Goal: Information Seeking & Learning: Learn about a topic

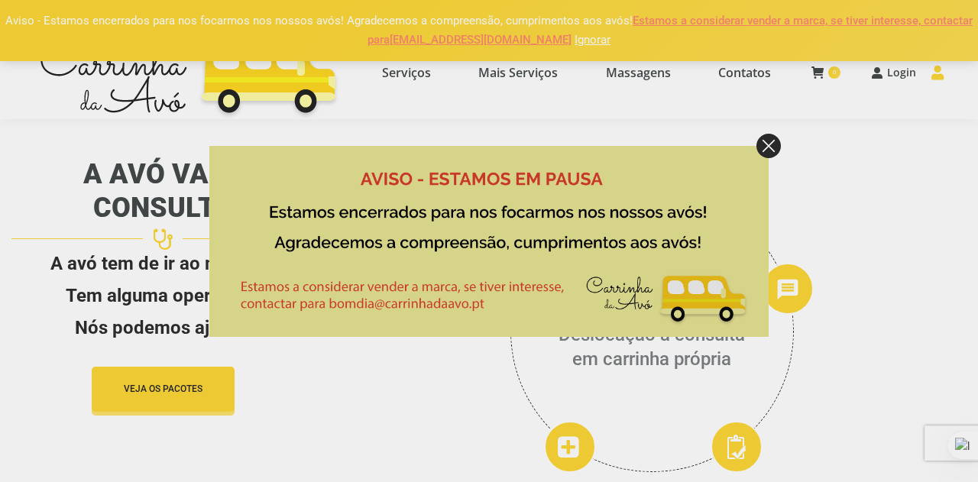
click at [574, 45] on div at bounding box center [489, 241] width 978 height 482
click at [567, 26] on div at bounding box center [489, 241] width 978 height 482
click at [770, 141] on img at bounding box center [768, 146] width 24 height 24
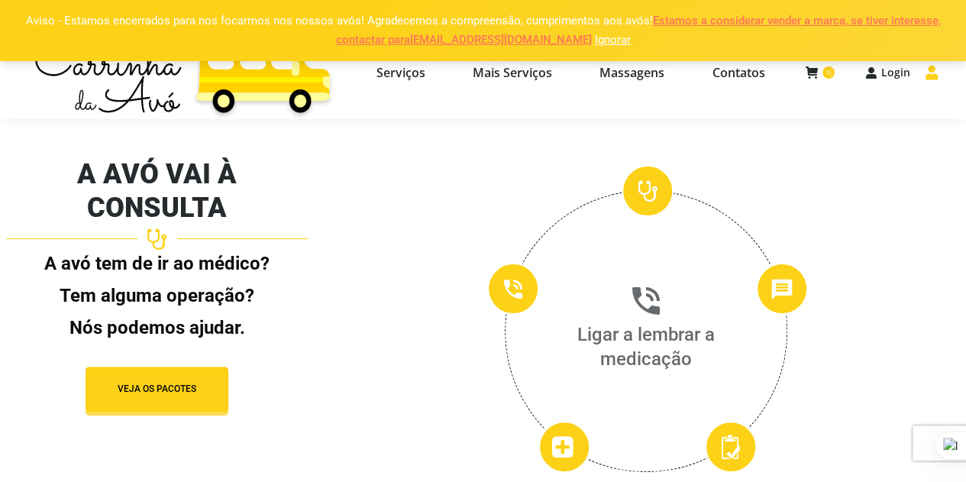
click at [595, 43] on link "Ignorar" at bounding box center [613, 40] width 36 height 14
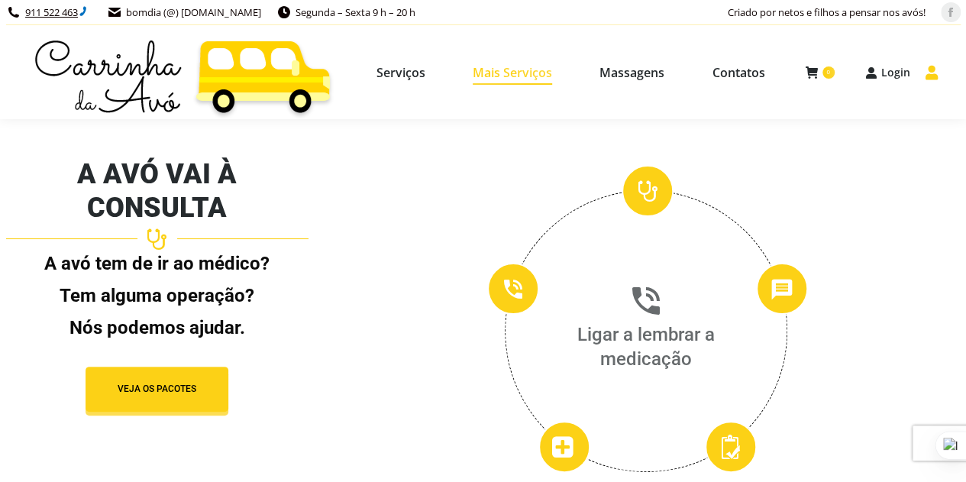
click at [521, 74] on span "Mais Serviços" at bounding box center [512, 72] width 79 height 15
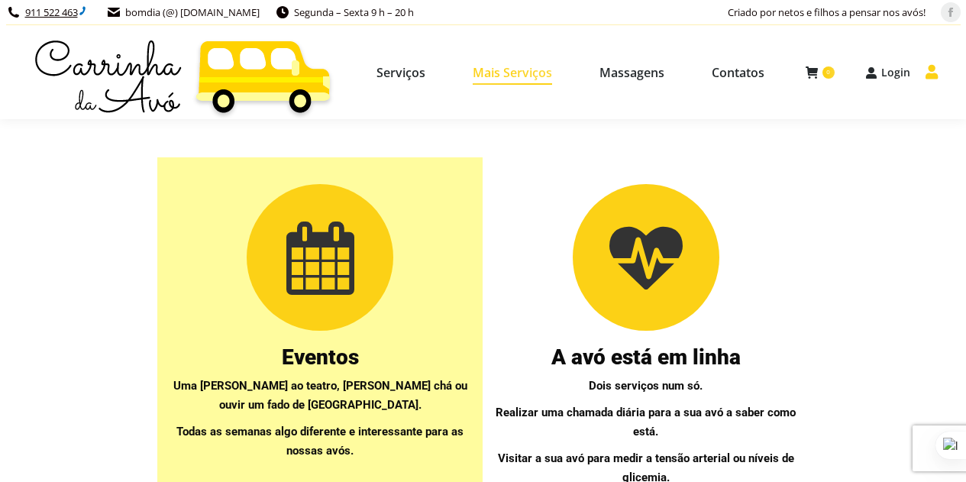
select select "[URL][DOMAIN_NAME]"
click at [637, 70] on span "Massagens" at bounding box center [632, 72] width 65 height 15
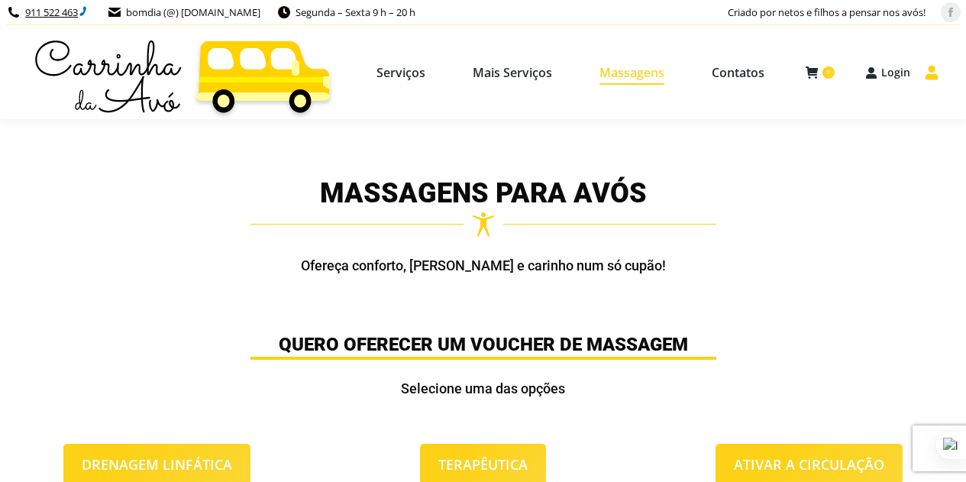
select select "[URL][DOMAIN_NAME]"
click at [759, 70] on span "Contatos" at bounding box center [738, 72] width 53 height 15
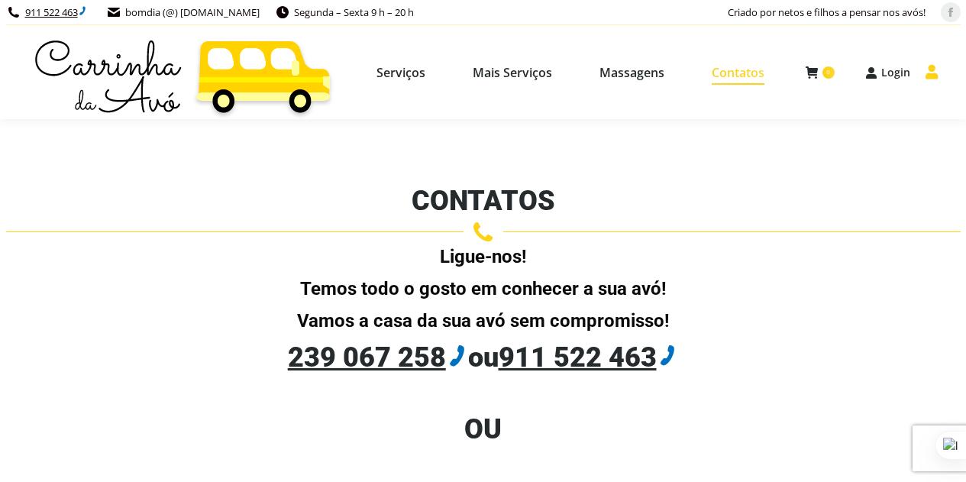
select select "[URL][DOMAIN_NAME]"
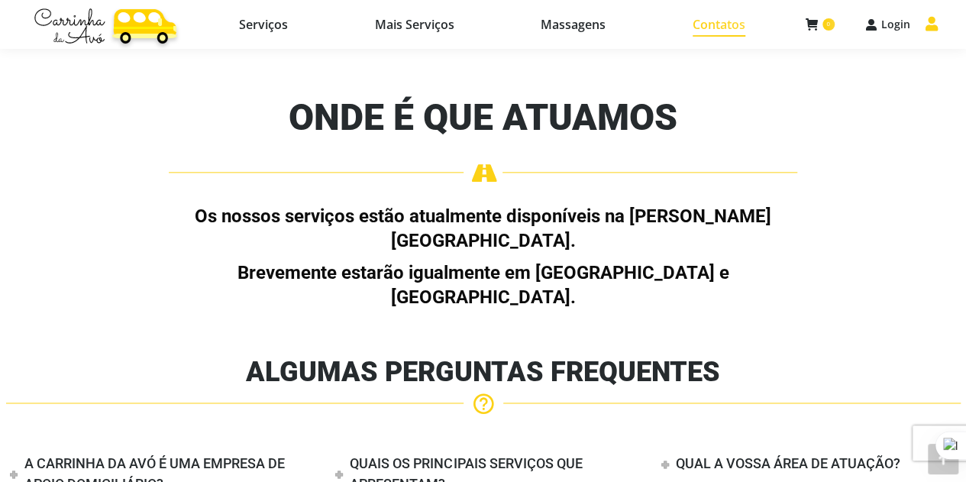
scroll to position [822, 0]
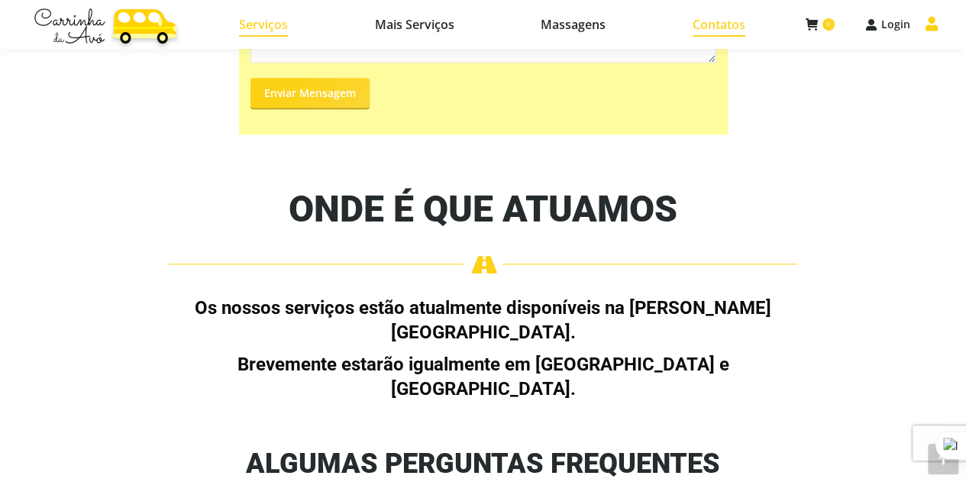
click at [270, 21] on span "Serviços" at bounding box center [263, 24] width 49 height 15
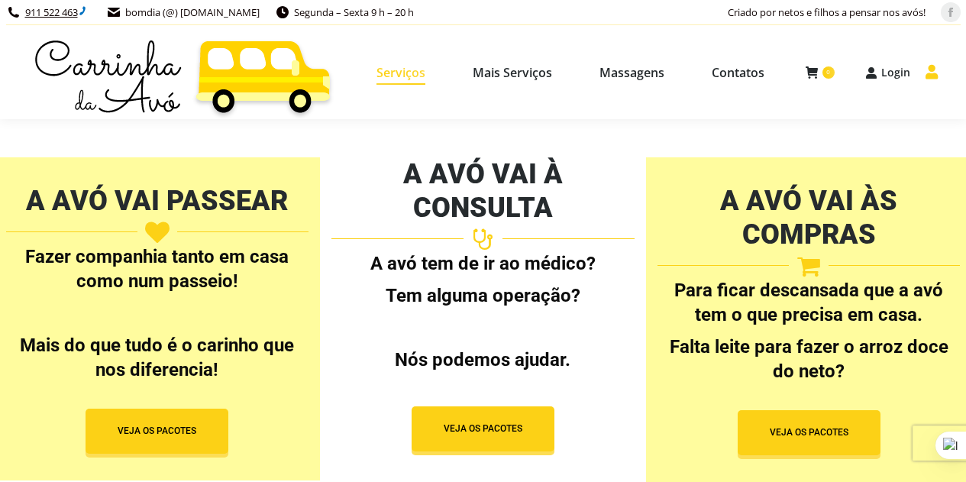
select select "[URL][DOMAIN_NAME]"
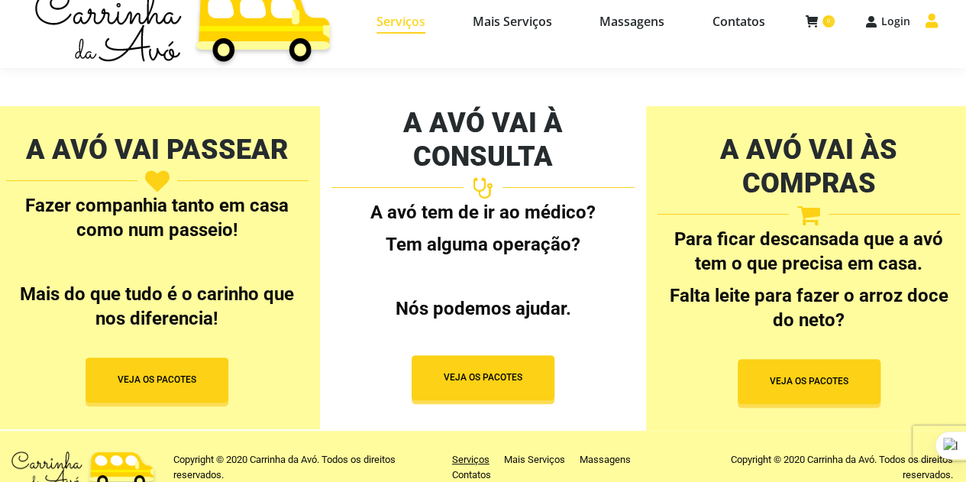
scroll to position [73, 0]
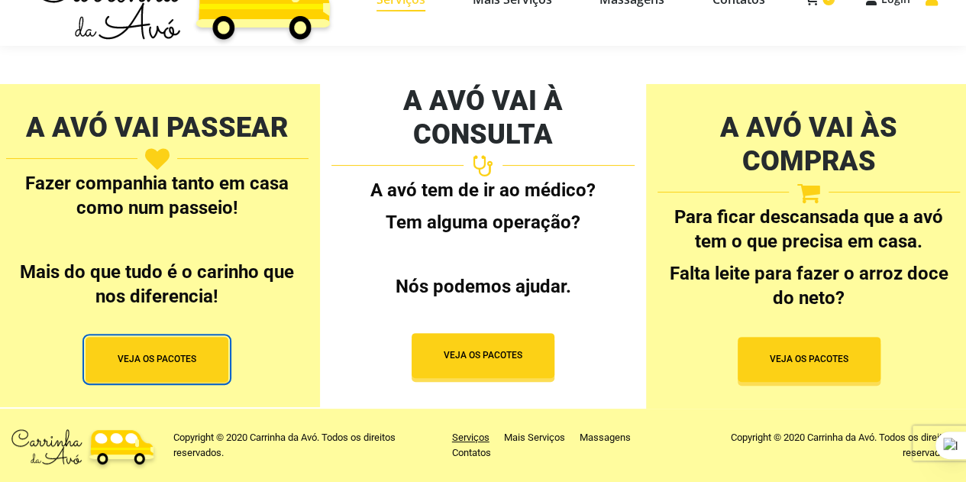
click at [170, 368] on span "button" at bounding box center [157, 359] width 143 height 45
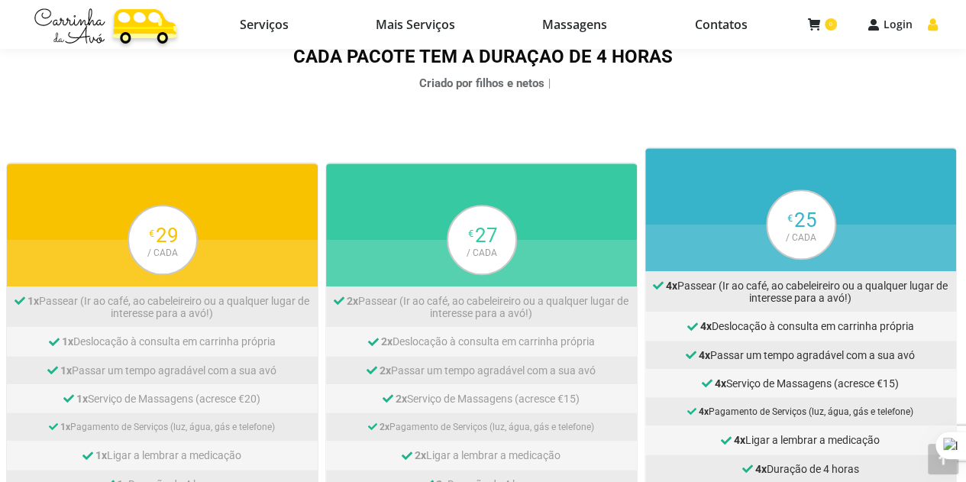
scroll to position [688, 0]
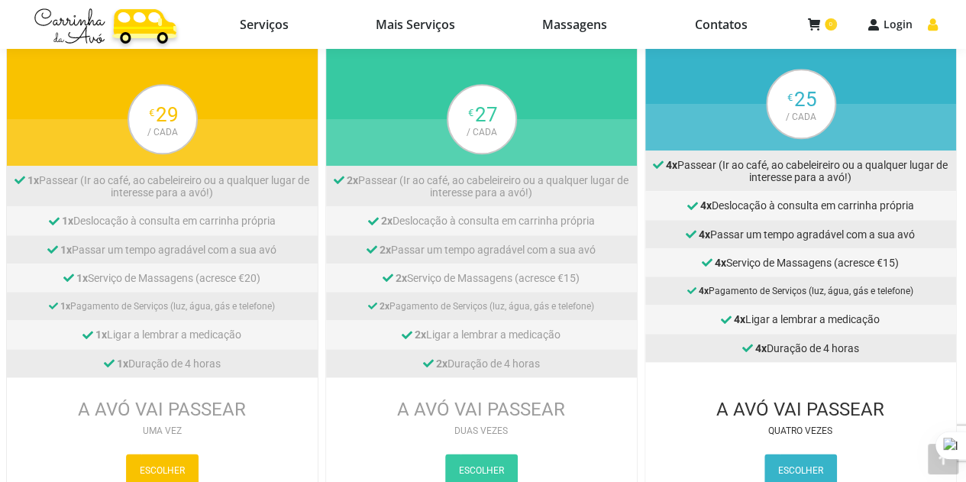
click at [688, 458] on div "ESCOLHER" at bounding box center [800, 470] width 311 height 41
